Goal: Task Accomplishment & Management: Use online tool/utility

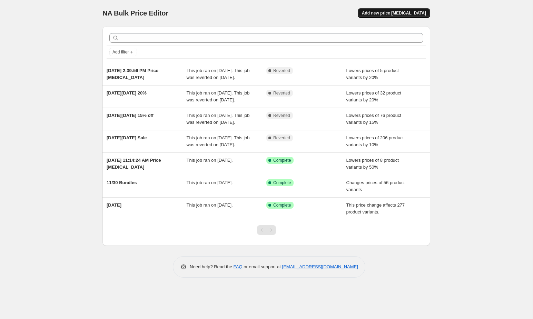
click at [395, 13] on span "Add new price change job" at bounding box center [394, 13] width 64 height 6
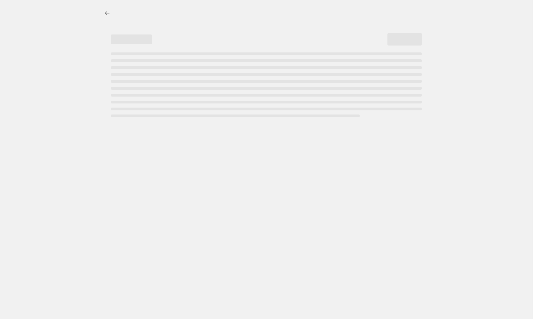
select select "percentage"
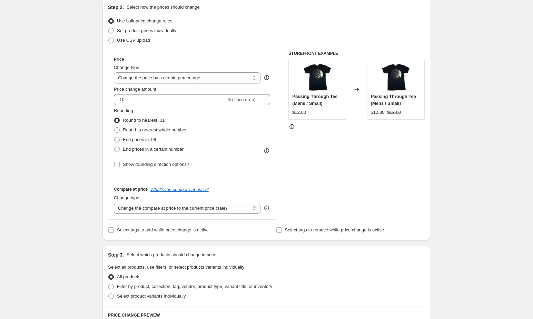
scroll to position [81, 0]
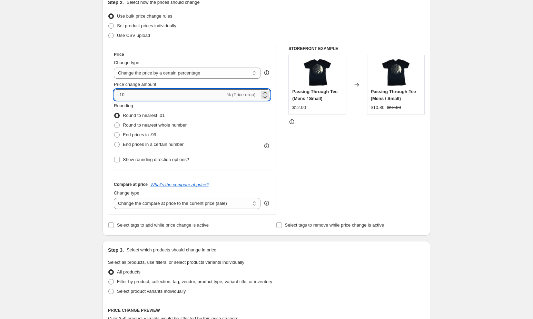
click at [172, 96] on input "-10" at bounding box center [169, 94] width 111 height 11
click at [265, 92] on icon at bounding box center [264, 93] width 3 height 2
click at [203, 93] on input "-9" at bounding box center [169, 94] width 111 height 11
drag, startPoint x: 178, startPoint y: 96, endPoint x: 93, endPoint y: 84, distance: 86.1
click at [93, 84] on div "Create new price change job. This page is ready Create new price change job Dra…" at bounding box center [266, 263] width 532 height 689
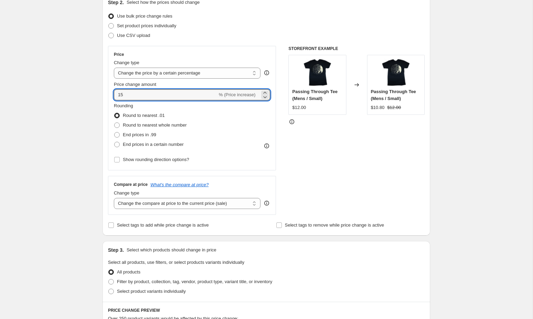
type input "15"
click at [219, 167] on div "Price Change type Change the price to a certain amount Change the price by a ce…" at bounding box center [192, 108] width 168 height 124
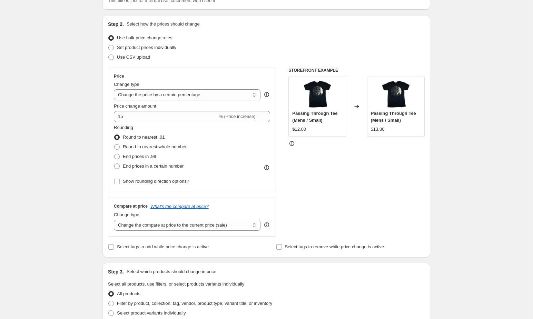
scroll to position [50, 0]
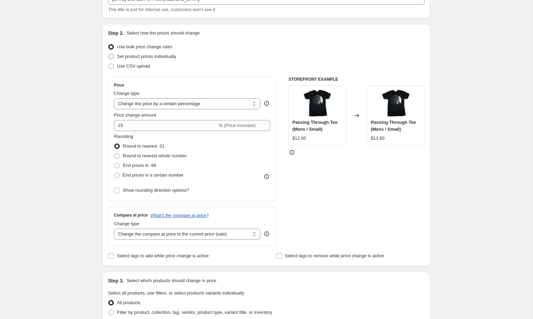
click at [126, 55] on span "Set product prices individually" at bounding box center [146, 56] width 59 height 5
click at [109, 54] on input "Set product prices individually" at bounding box center [108, 54] width 0 height 0
radio input "true"
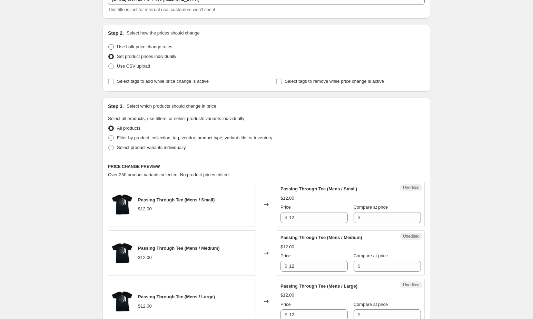
click at [119, 46] on span "Use bulk price change rules" at bounding box center [144, 46] width 55 height 5
click at [109, 44] on input "Use bulk price change rules" at bounding box center [108, 44] width 0 height 0
radio input "true"
select select "percentage"
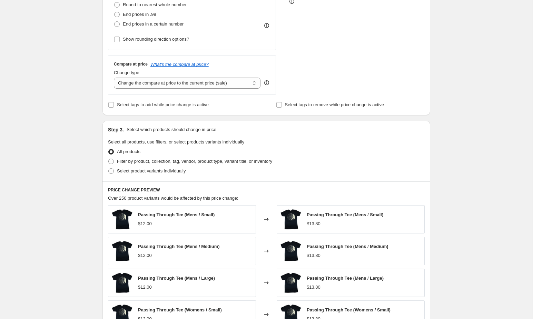
scroll to position [227, 0]
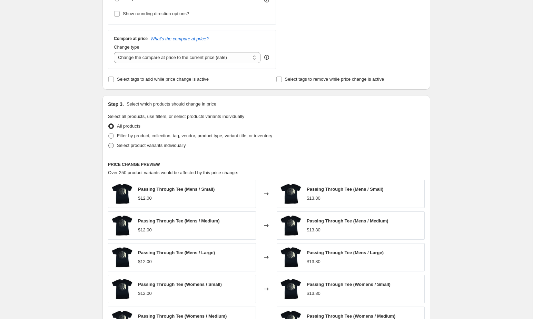
click at [128, 143] on span "Select product variants individually" at bounding box center [151, 145] width 69 height 5
click at [109, 143] on input "Select product variants individually" at bounding box center [108, 143] width 0 height 0
radio input "true"
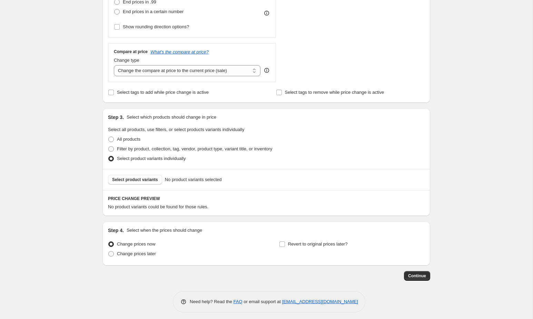
scroll to position [216, 0]
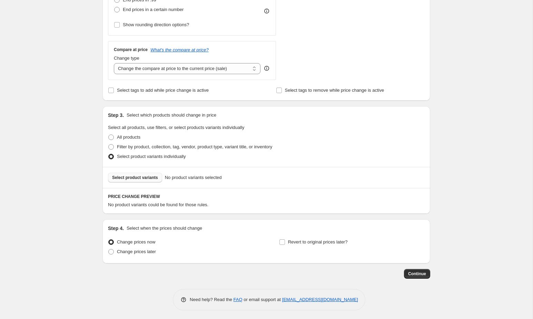
click at [147, 177] on span "Select product variants" at bounding box center [135, 178] width 46 height 6
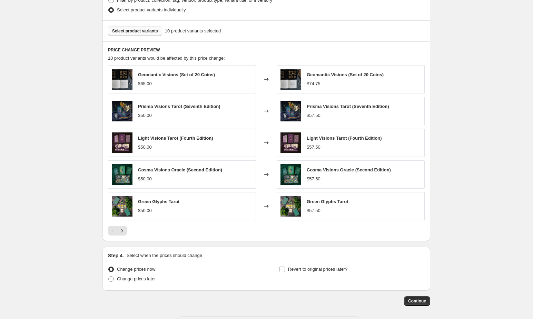
scroll to position [363, 0]
click at [125, 228] on icon "Next" at bounding box center [122, 230] width 7 height 7
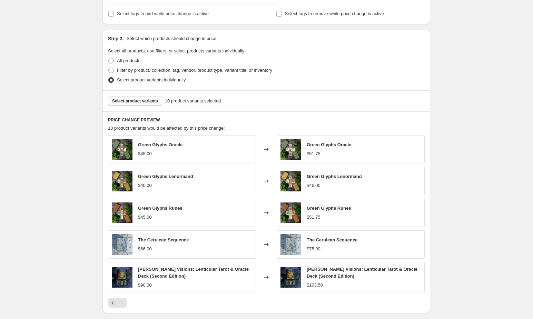
scroll to position [294, 0]
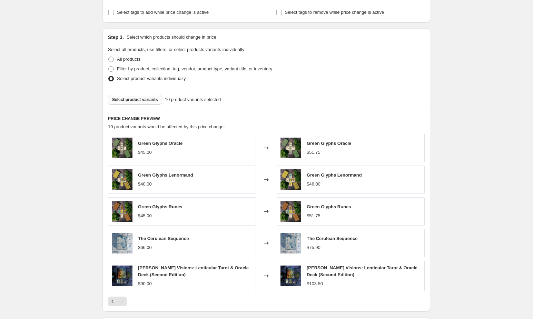
click at [131, 101] on button "Select product variants" at bounding box center [135, 100] width 54 height 10
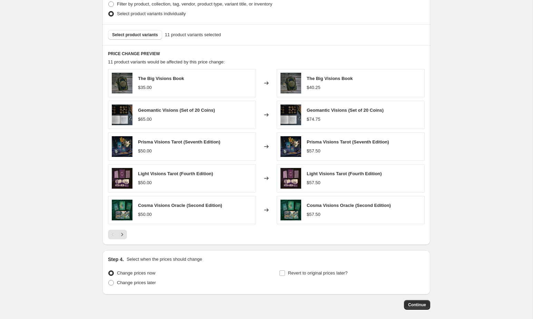
scroll to position [388, 0]
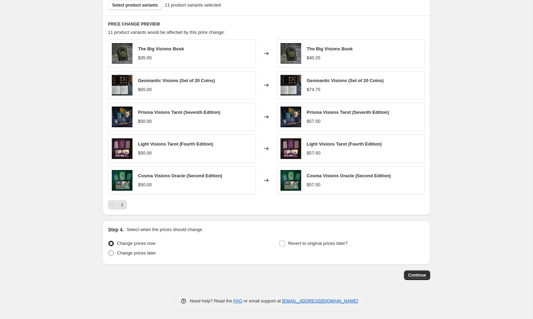
click at [136, 250] on span "Change prices later" at bounding box center [136, 252] width 39 height 5
click at [109, 250] on input "Change prices later" at bounding box center [108, 250] width 0 height 0
radio input "true"
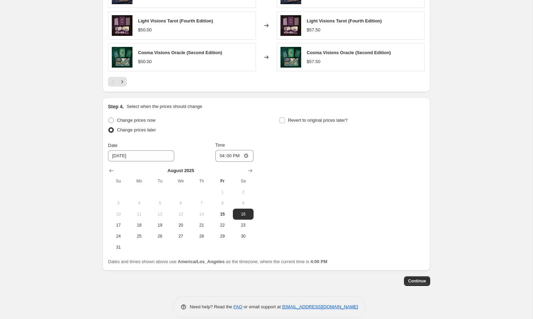
scroll to position [512, 0]
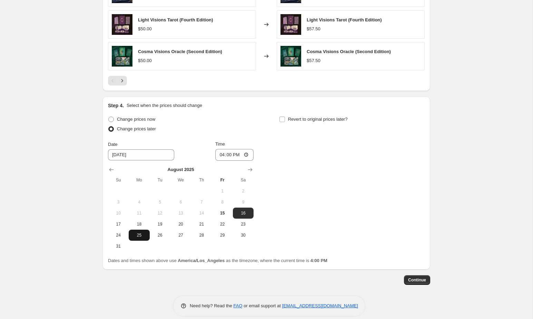
click at [138, 233] on span "25" at bounding box center [138, 235] width 15 height 6
type input "8/25/2025"
click at [226, 153] on input "16:00" at bounding box center [234, 155] width 39 height 12
click at [222, 152] on input "16:00" at bounding box center [234, 155] width 39 height 12
click at [247, 152] on input "16:00" at bounding box center [234, 155] width 39 height 12
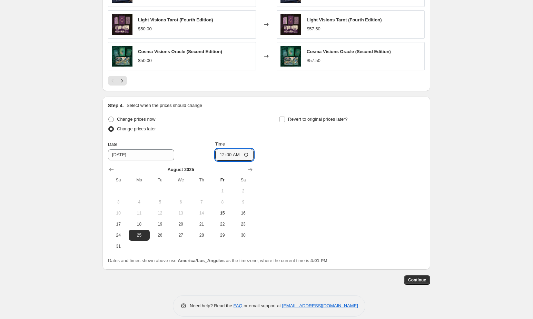
type input "00:00"
click at [342, 216] on div "Change prices now Change prices later Date 8/25/2025 Time 00:00 August 2025 Su …" at bounding box center [266, 182] width 317 height 137
click at [281, 118] on input "Revert to original prices later?" at bounding box center [282, 120] width 6 height 6
checkbox input "true"
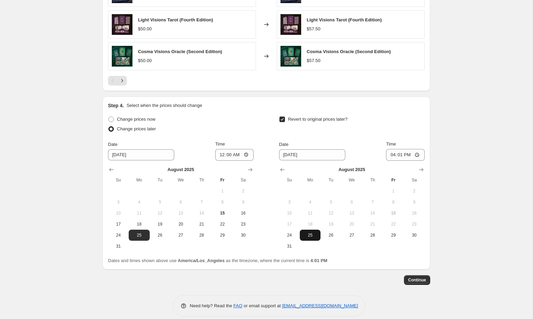
click at [315, 234] on span "25" at bounding box center [309, 235] width 15 height 6
click at [396, 151] on input "16:01" at bounding box center [405, 155] width 39 height 12
drag, startPoint x: 402, startPoint y: 151, endPoint x: 407, endPoint y: 150, distance: 5.6
click at [402, 151] on input "16:01" at bounding box center [405, 155] width 39 height 12
drag, startPoint x: 329, startPoint y: 231, endPoint x: 353, endPoint y: 218, distance: 27.2
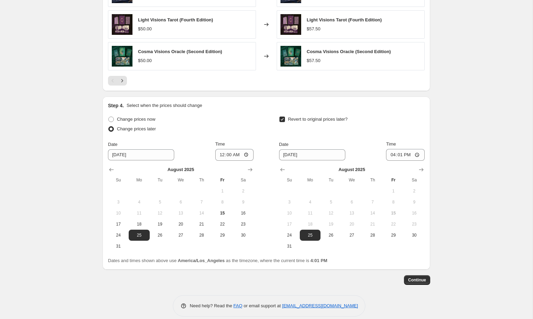
click at [329, 232] on span "26" at bounding box center [330, 235] width 15 height 6
type input "8/26/2025"
click at [418, 151] on input "16:01" at bounding box center [405, 155] width 39 height 12
type input "00:00"
click at [382, 120] on div "Revert to original prices later?" at bounding box center [352, 124] width 146 height 21
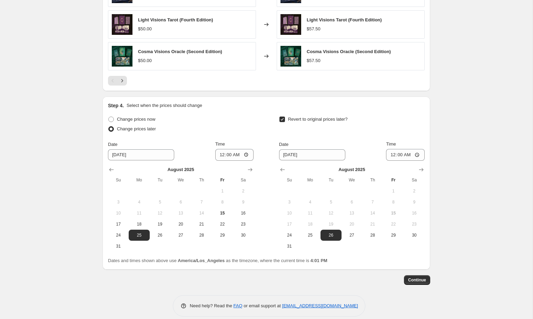
scroll to position [517, 0]
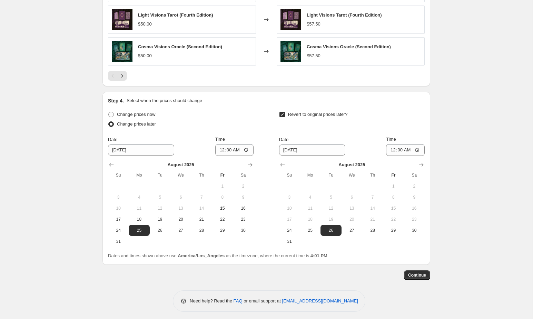
click at [256, 115] on div "Change prices now Change prices later Date 8/25/2025 Time 00:00 August 2025 Su …" at bounding box center [266, 178] width 317 height 137
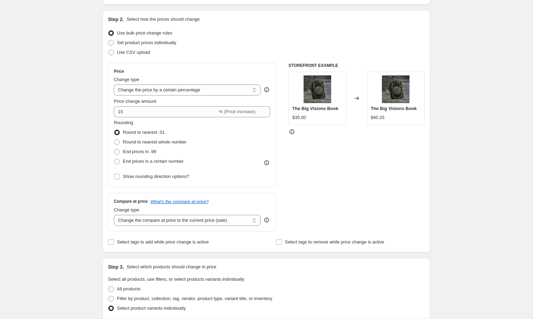
scroll to position [65, 0]
click at [233, 221] on select "Change the compare at price to the current price (sale) Change the compare at p…" at bounding box center [187, 219] width 147 height 11
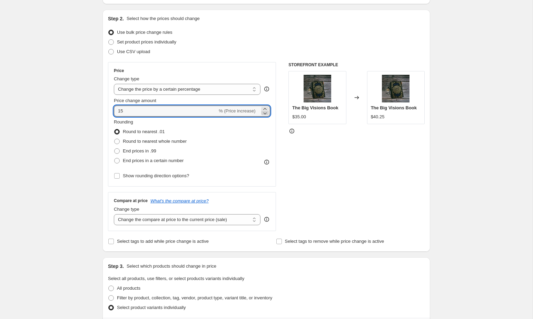
click at [265, 113] on icon at bounding box center [264, 113] width 3 height 2
click at [266, 107] on icon at bounding box center [264, 109] width 7 height 7
click at [232, 109] on span "% (Price increase)" at bounding box center [237, 110] width 37 height 5
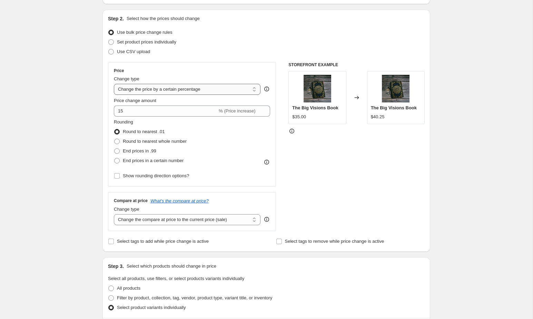
click at [201, 86] on select "Change the price to a certain amount Change the price by a certain amount Chang…" at bounding box center [187, 89] width 147 height 11
click at [238, 113] on span "% (Price increase)" at bounding box center [237, 110] width 37 height 5
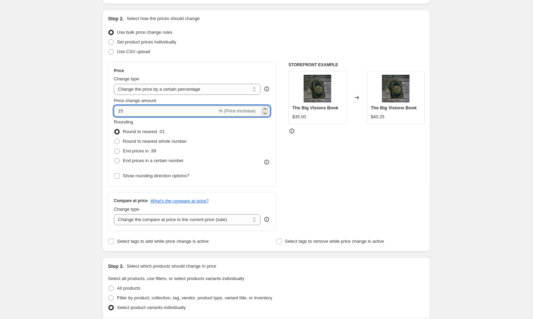
drag, startPoint x: 118, startPoint y: 110, endPoint x: 131, endPoint y: 112, distance: 13.3
click at [117, 110] on input "15" at bounding box center [165, 111] width 103 height 11
type input "-15"
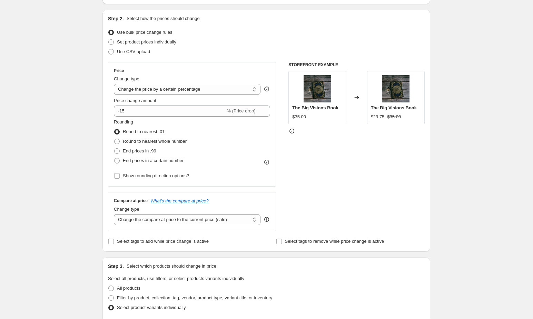
click at [242, 130] on div "Rounding Round to nearest .01 Round to nearest whole number End prices in .99 E…" at bounding box center [192, 142] width 156 height 47
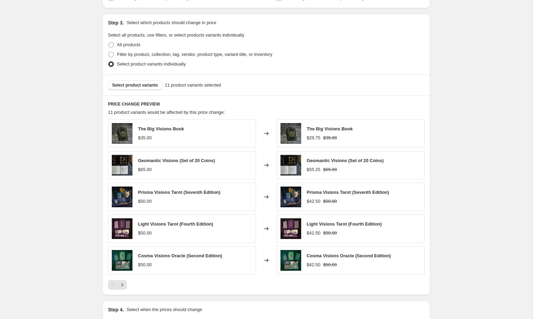
scroll to position [306, 0]
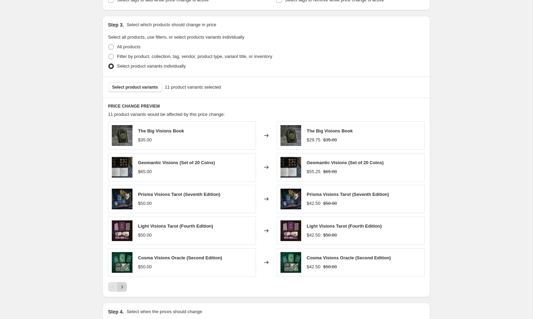
click at [122, 285] on icon "Next" at bounding box center [122, 286] width 2 height 3
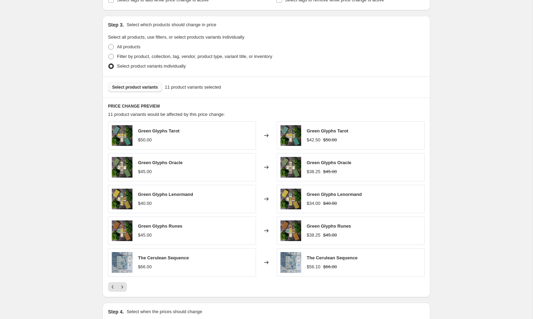
click at [112, 84] on button "Select product variants" at bounding box center [135, 87] width 54 height 10
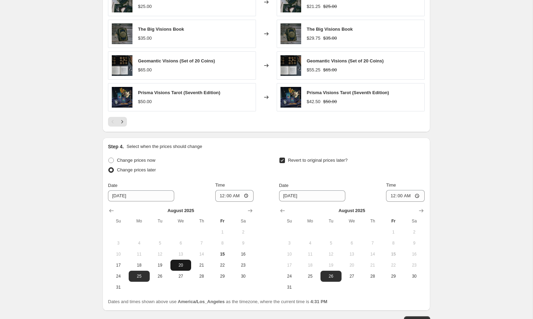
scroll to position [517, 0]
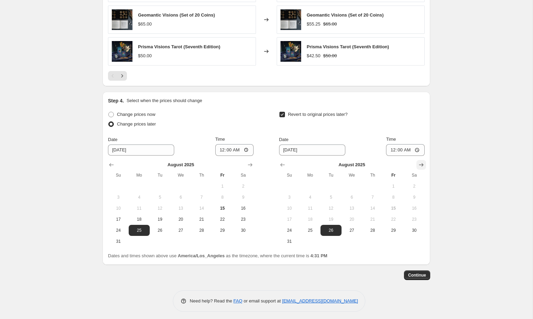
click at [419, 162] on icon "Show next month, September 2025" at bounding box center [421, 164] width 7 height 7
click at [315, 184] on span "1" at bounding box center [309, 186] width 15 height 6
click at [331, 184] on span "2" at bounding box center [330, 186] width 15 height 6
type input "9/2/2025"
click at [414, 273] on span "Continue" at bounding box center [417, 275] width 18 height 6
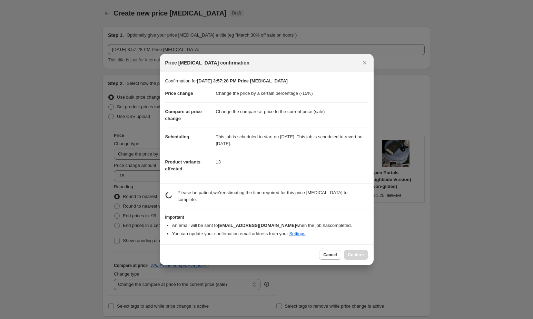
scroll to position [0, 0]
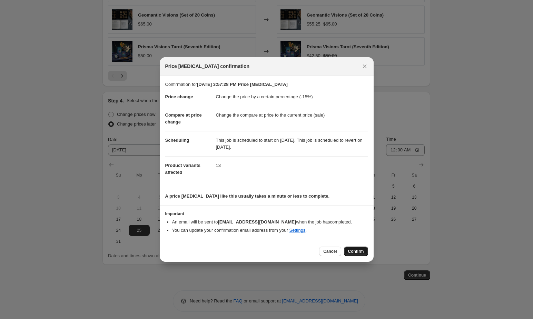
click at [358, 251] on span "Confirm" at bounding box center [356, 252] width 16 height 6
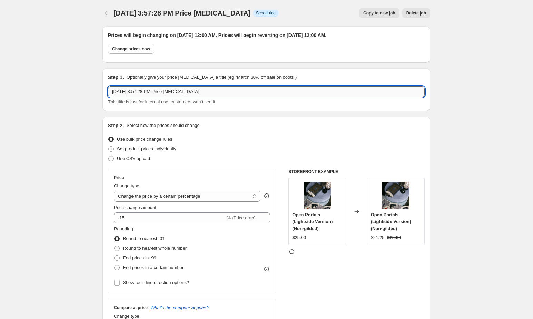
click at [158, 95] on input "Aug 15, 2025, 3:57:28 PM Price change job" at bounding box center [266, 91] width 317 height 11
type input "END OF SUMMER SALE"
click at [157, 117] on div "Step 2. Select how the prices should change Use bulk price change rules Set pro…" at bounding box center [266, 238] width 328 height 242
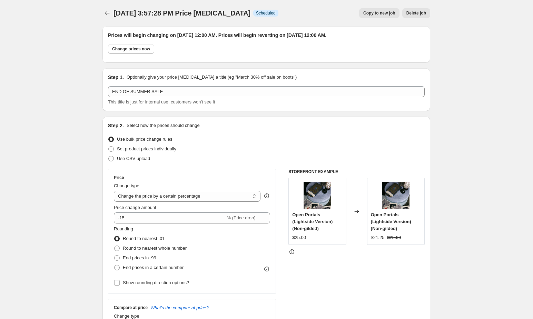
click at [194, 7] on div "Aug 15, 2025, 3:57:28 PM Price change job. This page is ready Aug 15, 2025, 3:5…" at bounding box center [266, 13] width 328 height 26
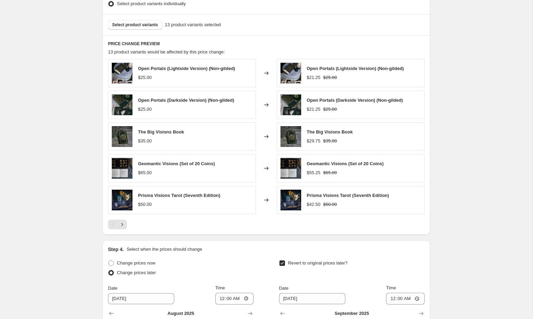
scroll to position [559, 0]
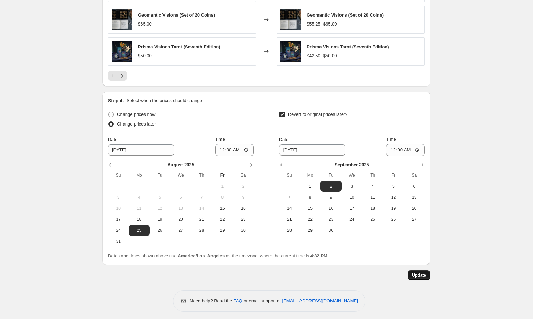
click at [427, 273] on button "Update" at bounding box center [419, 275] width 22 height 10
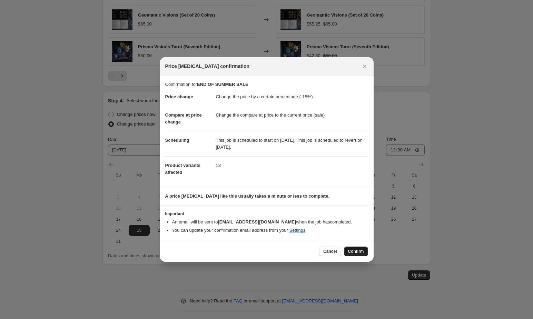
click at [350, 252] on span "Confirm" at bounding box center [356, 252] width 16 height 6
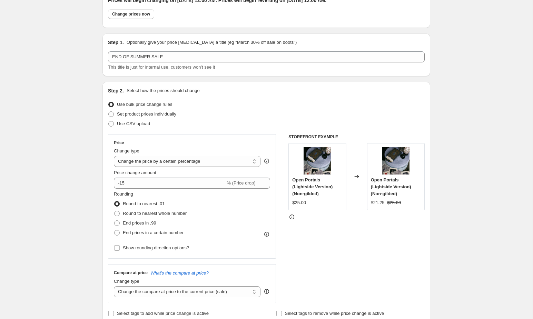
scroll to position [0, 0]
